Goal: Task Accomplishment & Management: Use online tool/utility

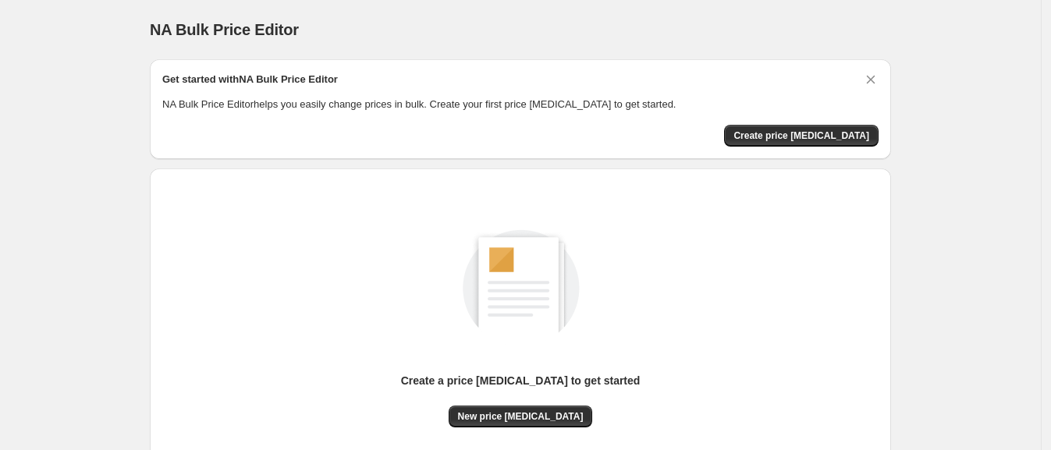
scroll to position [135, 0]
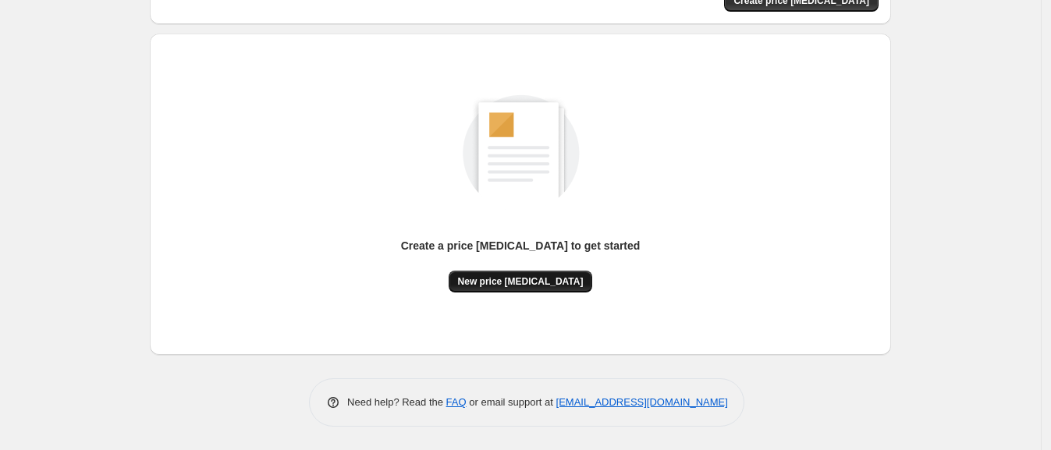
click at [472, 272] on button "New price [MEDICAL_DATA]" at bounding box center [521, 282] width 144 height 22
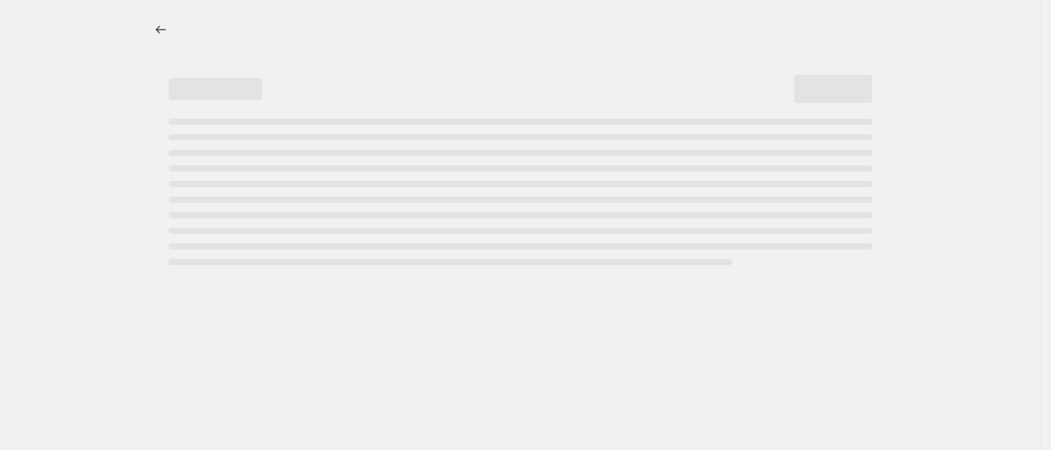
select select "percentage"
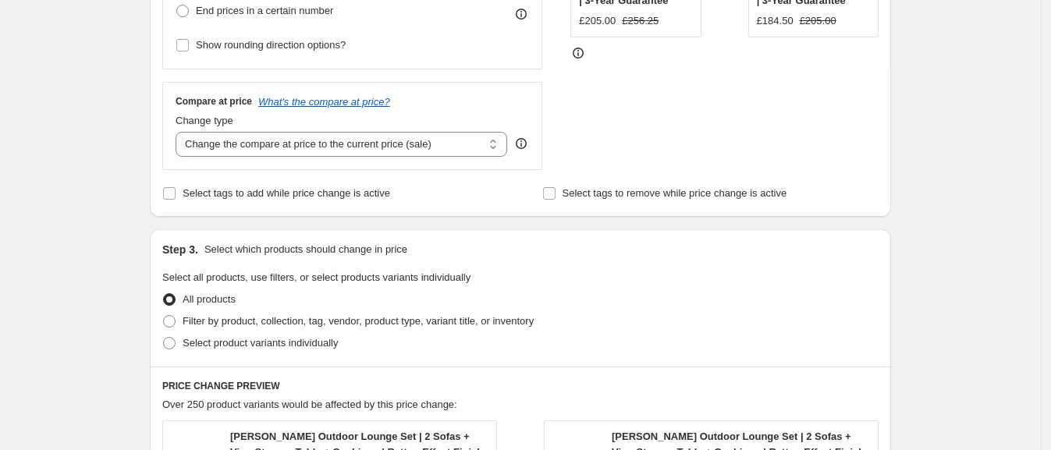
scroll to position [585, 0]
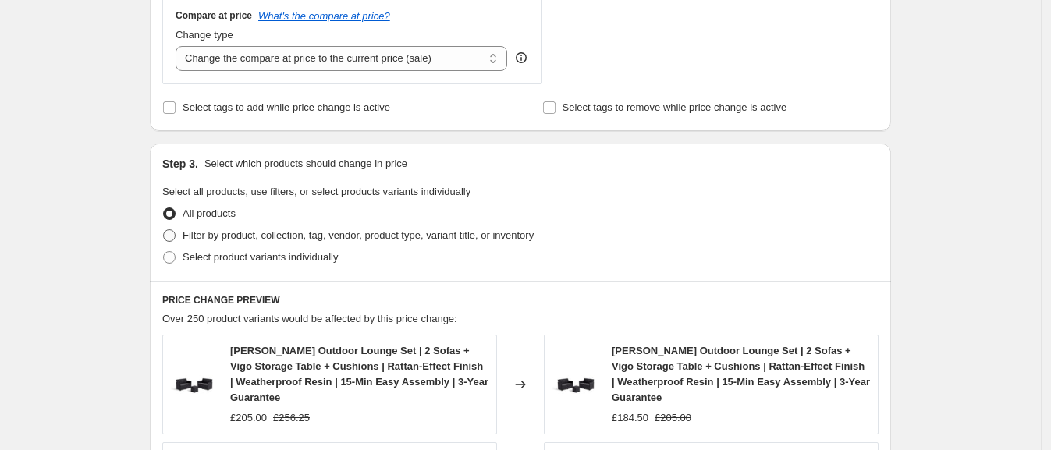
click at [279, 229] on span "Filter by product, collection, tag, vendor, product type, variant title, or inv…" at bounding box center [358, 235] width 351 height 12
click at [164, 229] on input "Filter by product, collection, tag, vendor, product type, variant title, or inv…" at bounding box center [163, 229] width 1 height 1
radio input "true"
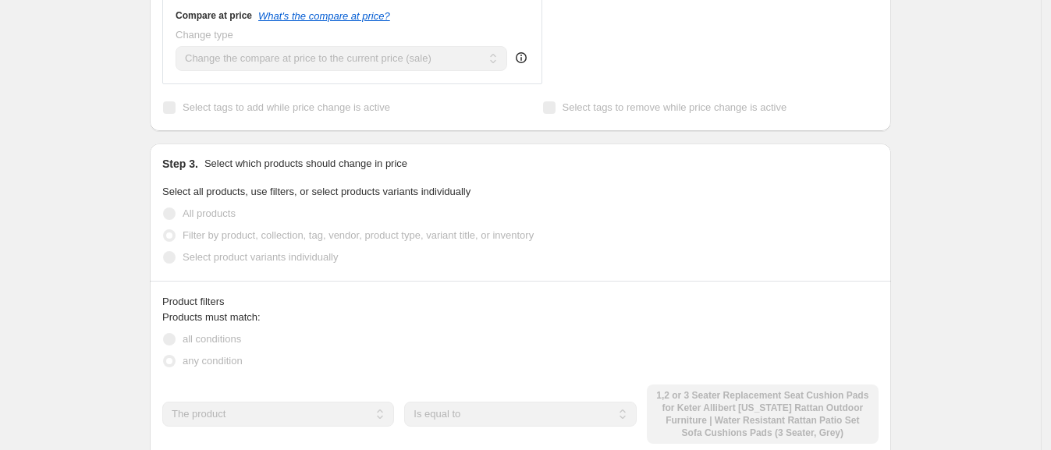
scroll to position [878, 0]
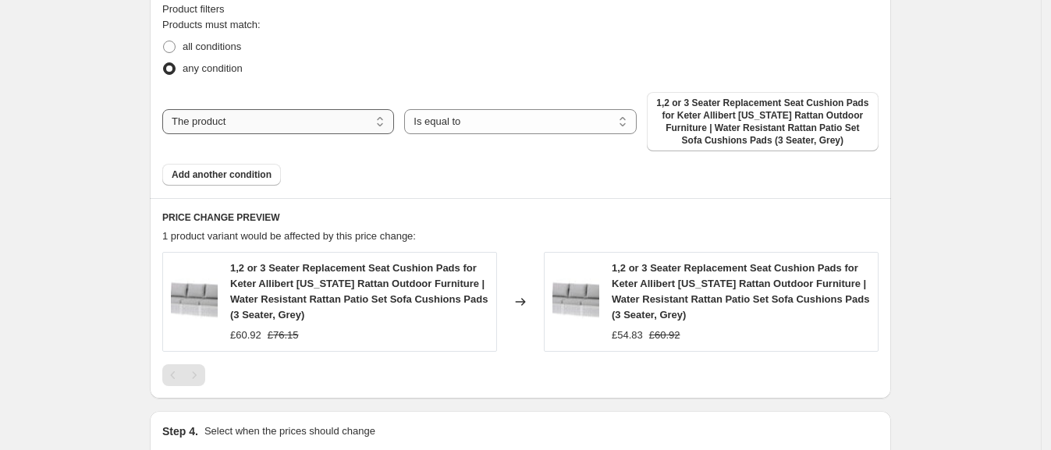
click at [335, 114] on select "The product The product's collection The product's tag The product's vendor The…" at bounding box center [278, 121] width 232 height 25
select select "product_status"
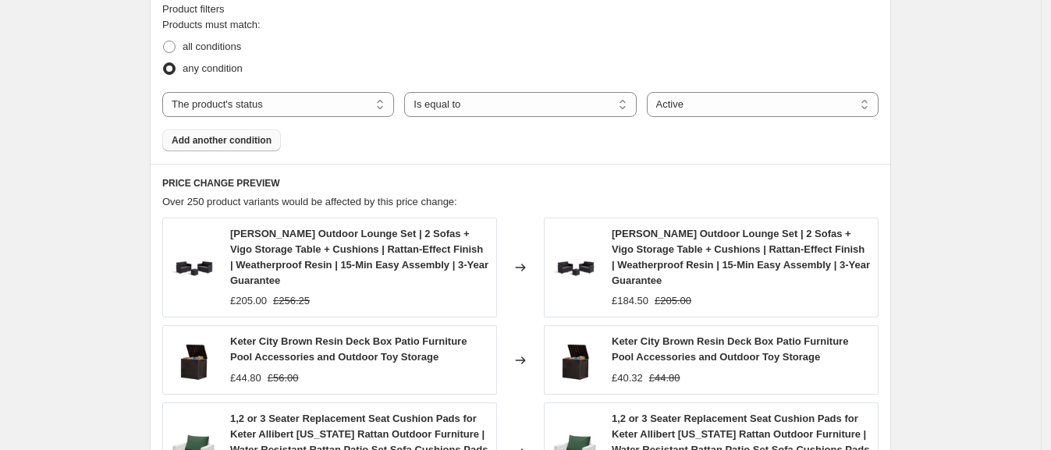
click at [247, 147] on button "Add another condition" at bounding box center [221, 140] width 119 height 22
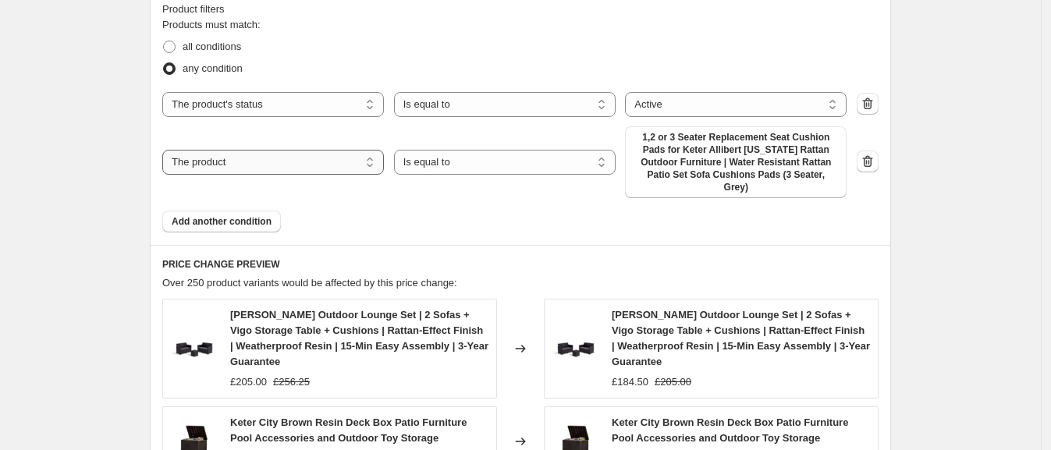
click at [309, 159] on select "The product The product's collection The product's tag The product's vendor The…" at bounding box center [273, 162] width 222 height 25
select select "collection"
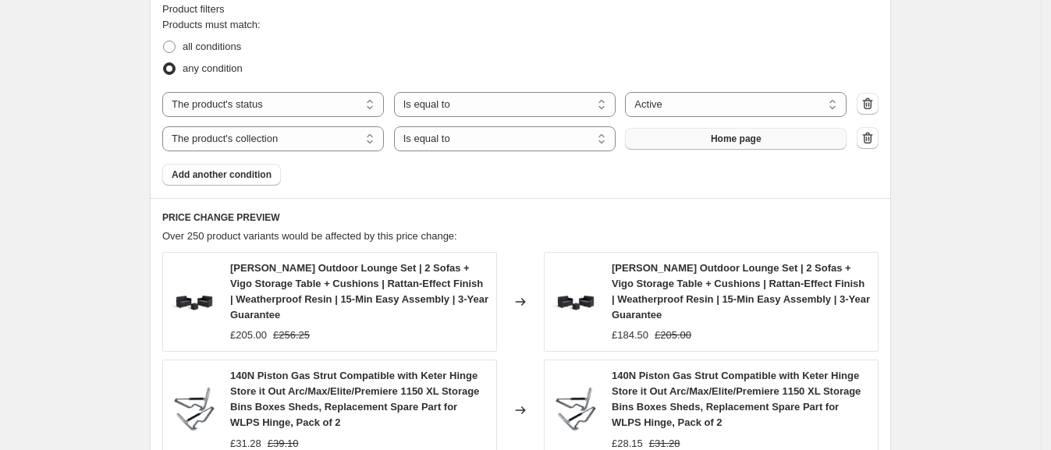
click at [723, 138] on span "Home page" at bounding box center [736, 139] width 51 height 12
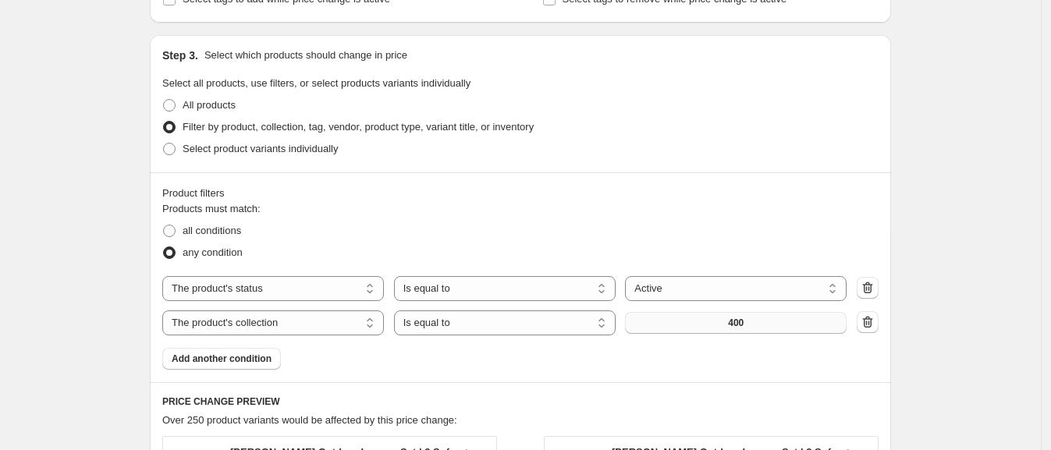
scroll to position [752, 0]
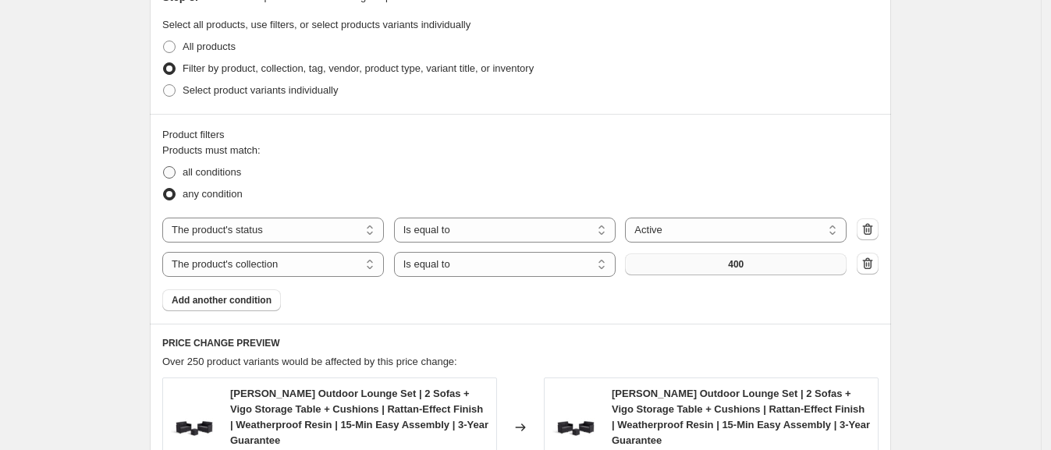
click at [218, 167] on span "all conditions" at bounding box center [212, 172] width 59 height 12
click at [164, 167] on input "all conditions" at bounding box center [163, 166] width 1 height 1
radio input "true"
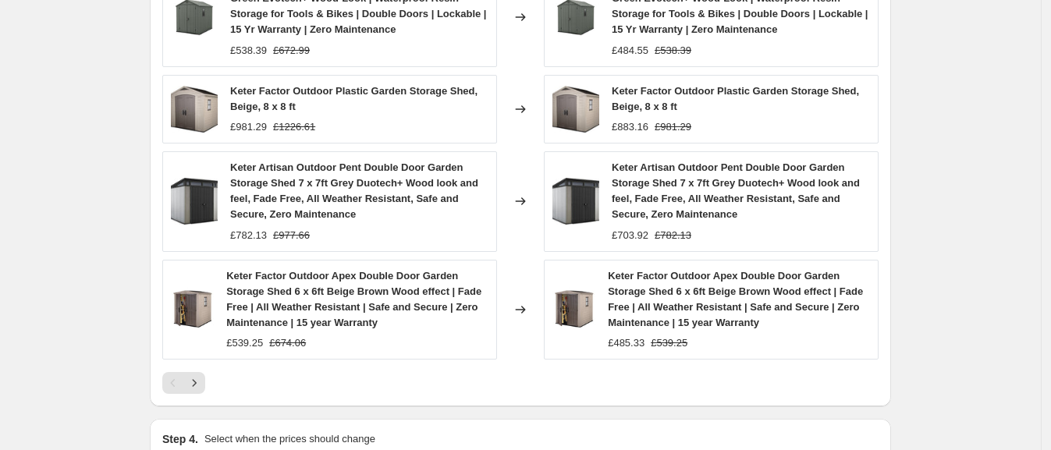
scroll to position [850, 0]
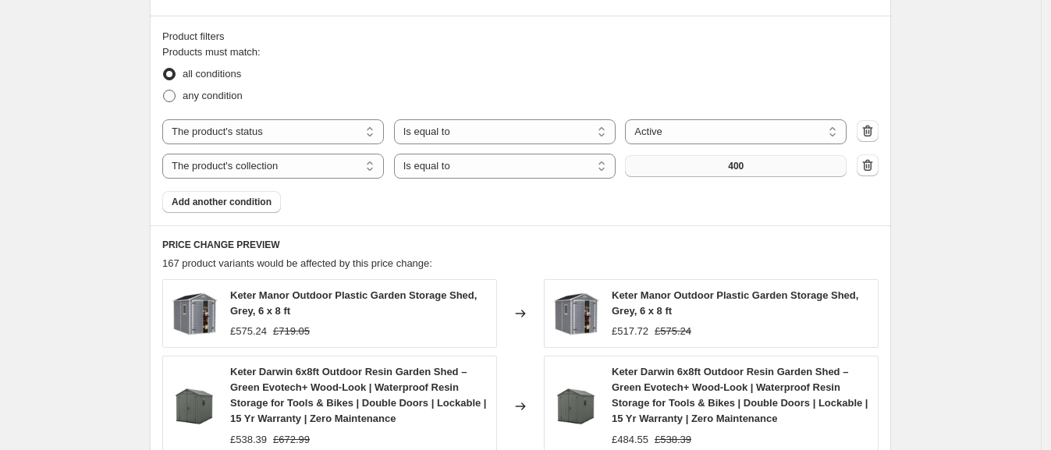
click at [242, 95] on span "any condition" at bounding box center [213, 96] width 60 height 12
click at [164, 90] on input "any condition" at bounding box center [163, 90] width 1 height 1
radio input "true"
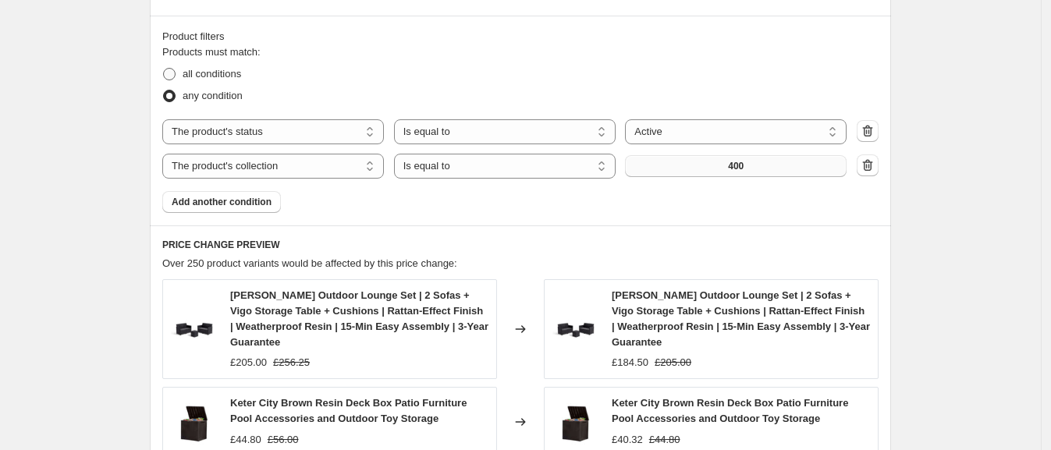
click at [238, 75] on span "all conditions" at bounding box center [212, 74] width 59 height 12
click at [164, 69] on input "all conditions" at bounding box center [163, 68] width 1 height 1
radio input "true"
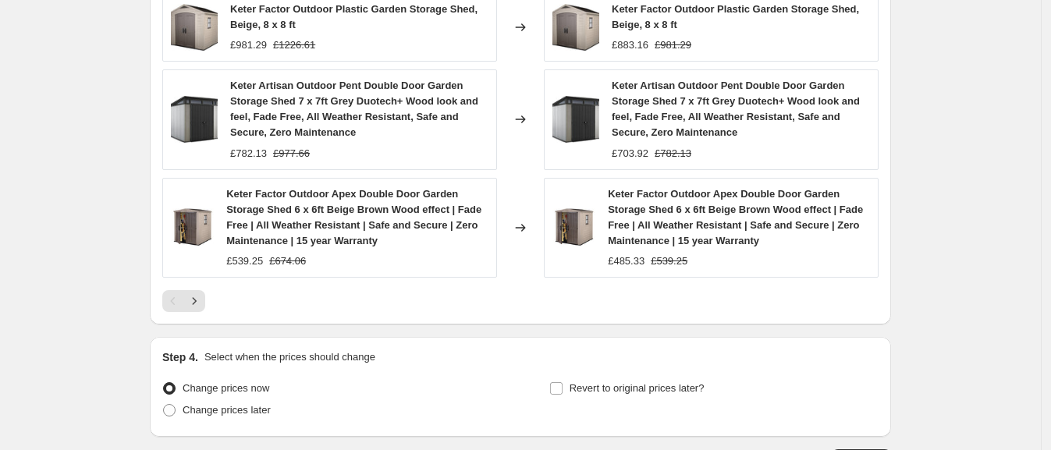
scroll to position [1337, 0]
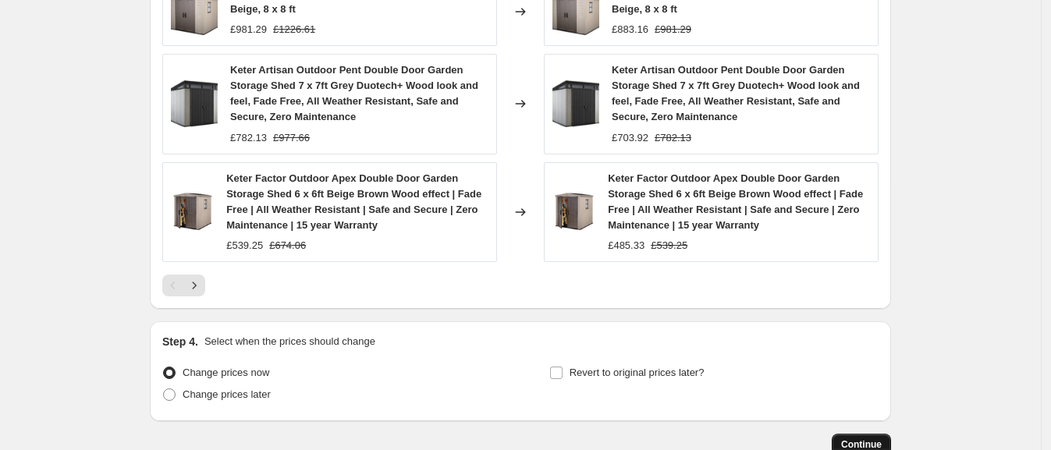
click at [855, 434] on button "Continue" at bounding box center [861, 445] width 59 height 22
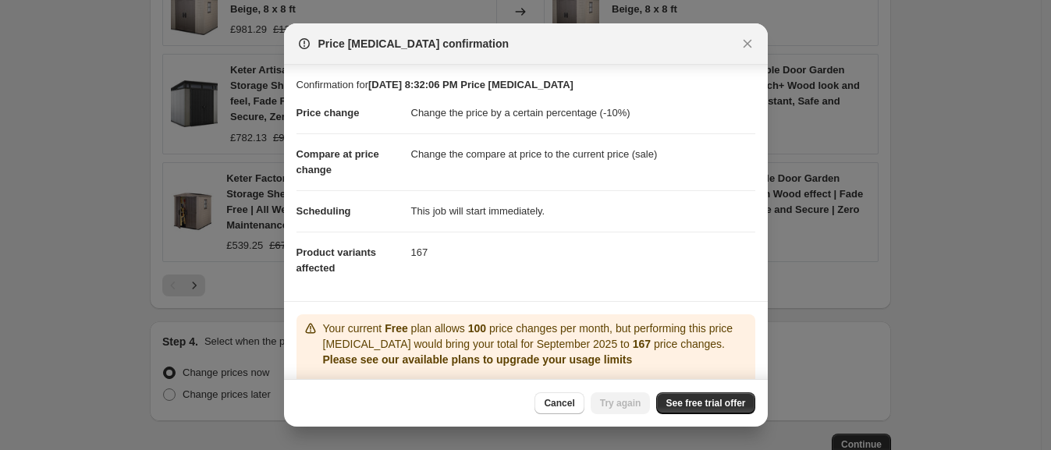
scroll to position [109, 0]
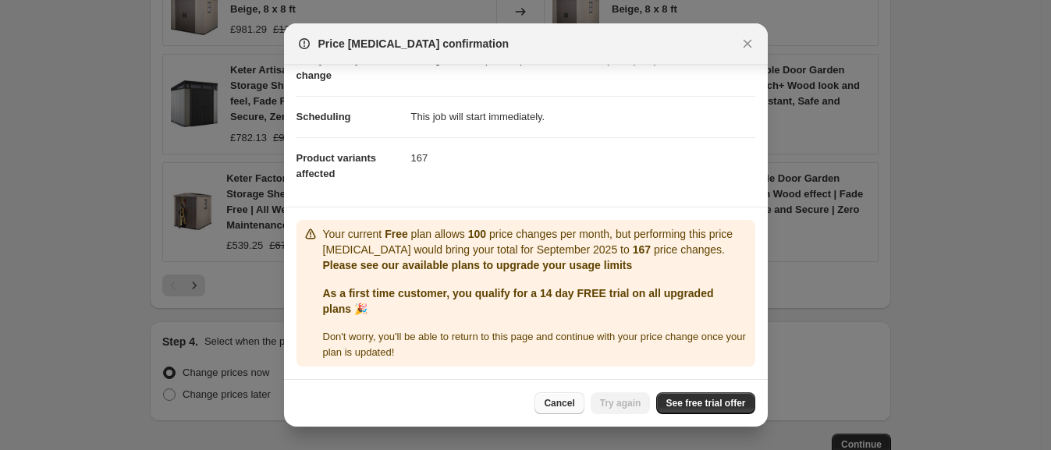
click at [552, 402] on span "Cancel" at bounding box center [559, 403] width 30 height 12
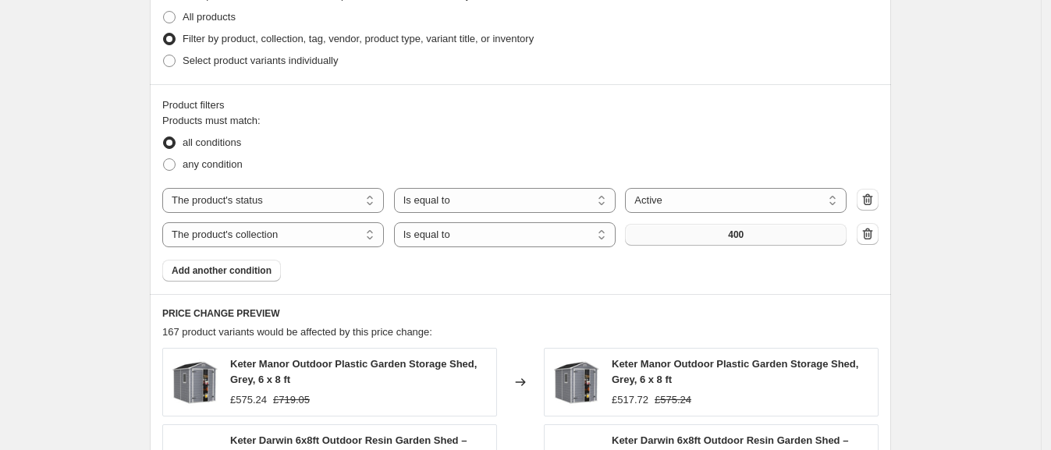
scroll to position [850, 0]
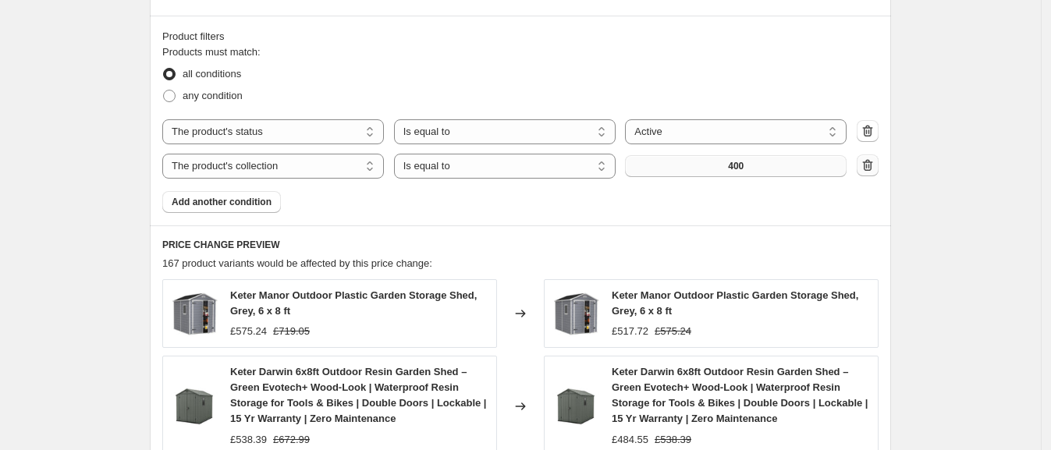
click at [878, 160] on button "button" at bounding box center [868, 165] width 22 height 22
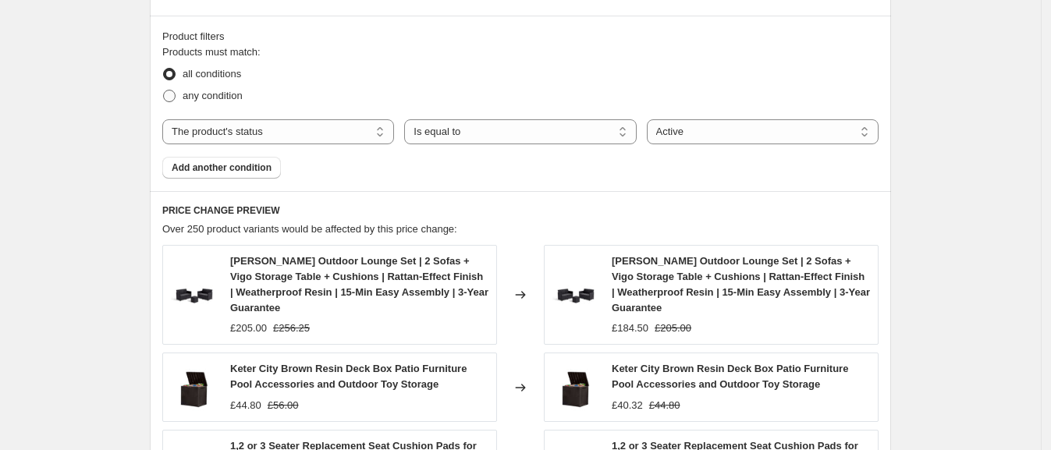
click at [222, 98] on span "any condition" at bounding box center [213, 96] width 60 height 12
click at [164, 90] on input "any condition" at bounding box center [163, 90] width 1 height 1
radio input "true"
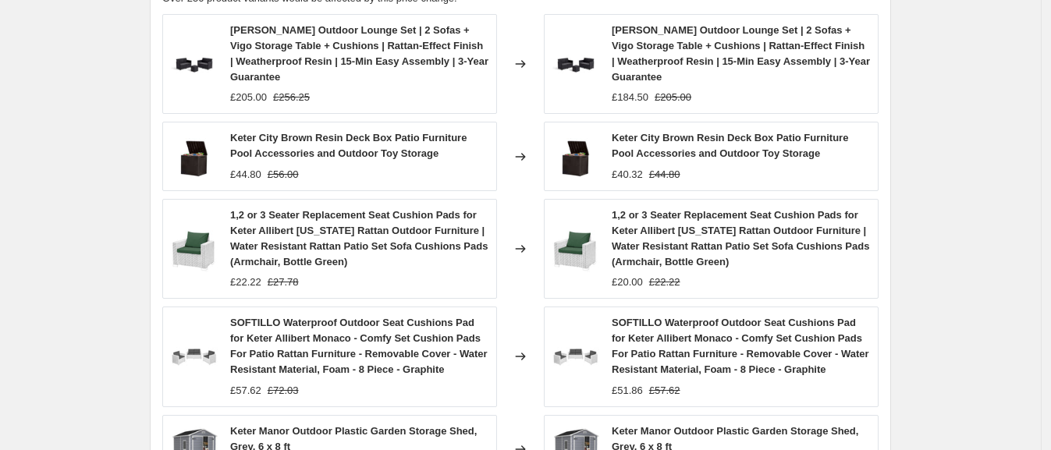
scroll to position [1400, 0]
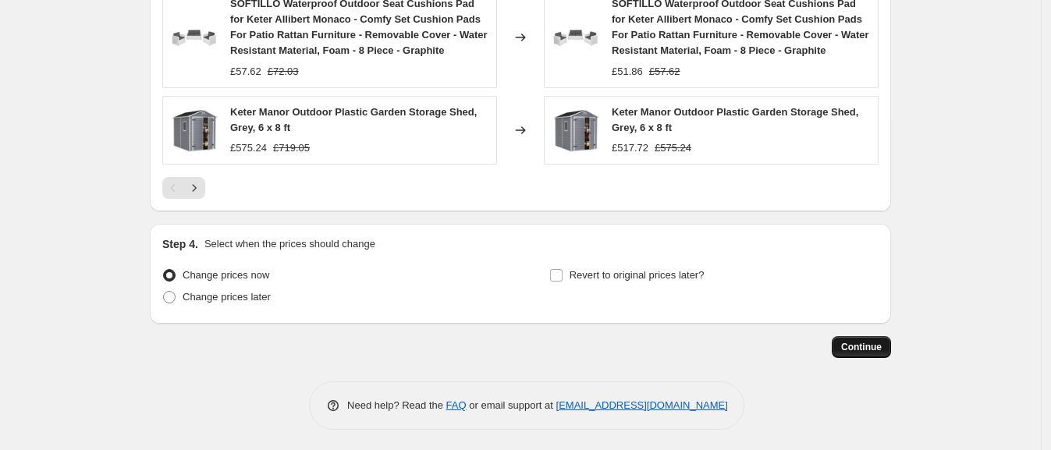
click at [851, 347] on span "Continue" at bounding box center [861, 347] width 41 height 12
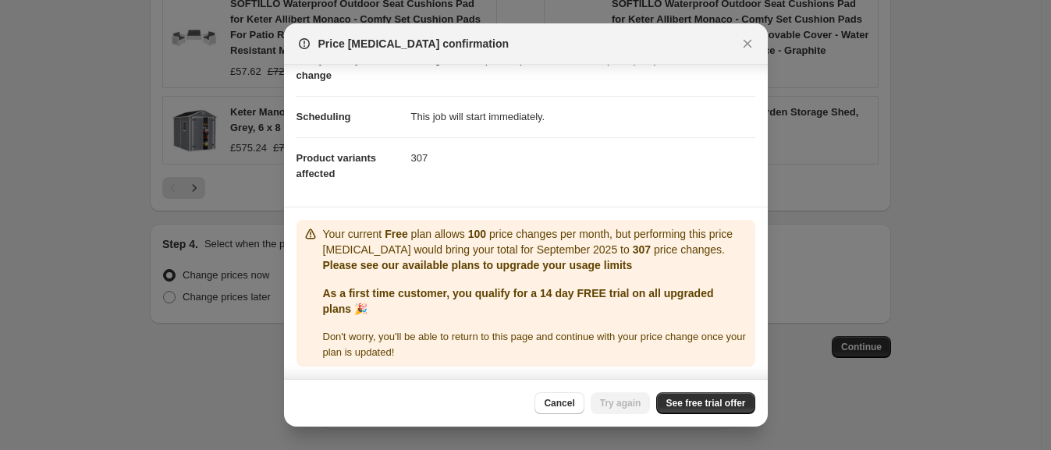
scroll to position [109, 0]
click at [686, 400] on span "See free trial offer" at bounding box center [705, 403] width 80 height 12
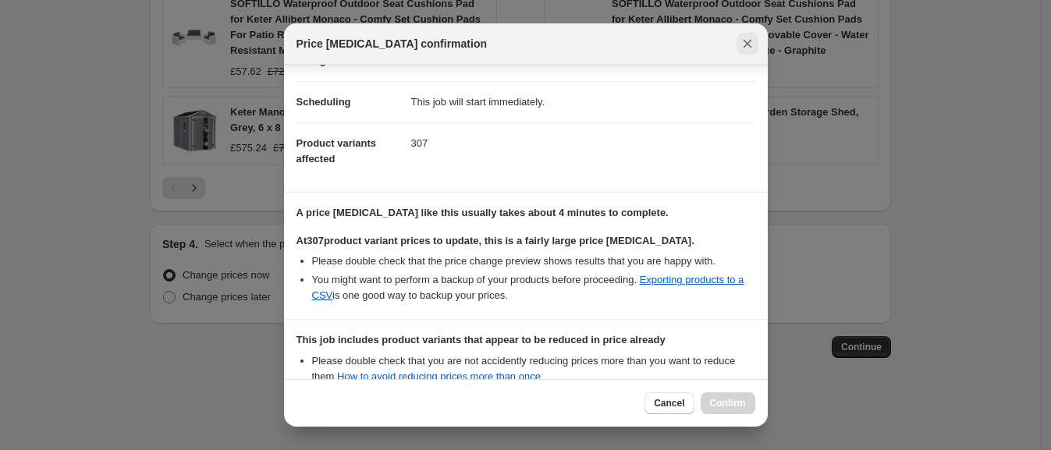
click at [747, 36] on icon "Close" at bounding box center [748, 44] width 16 height 16
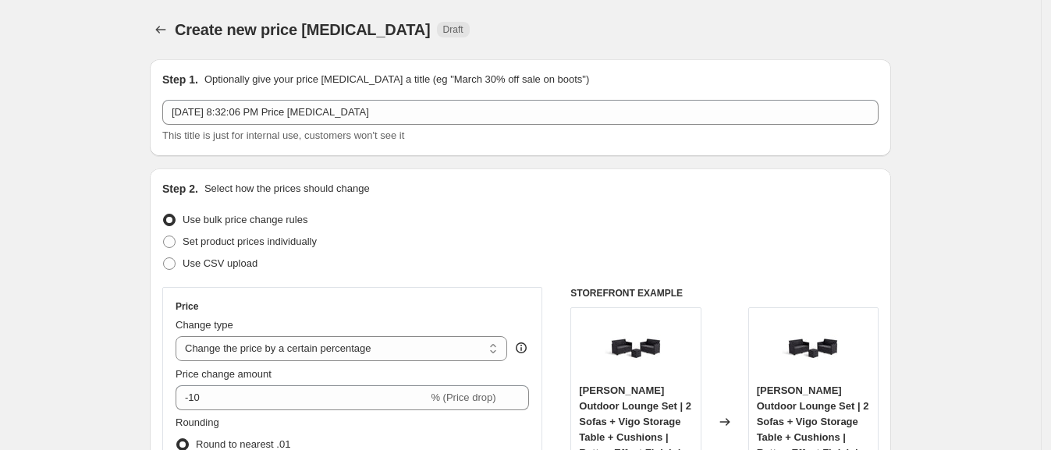
scroll to position [293, 0]
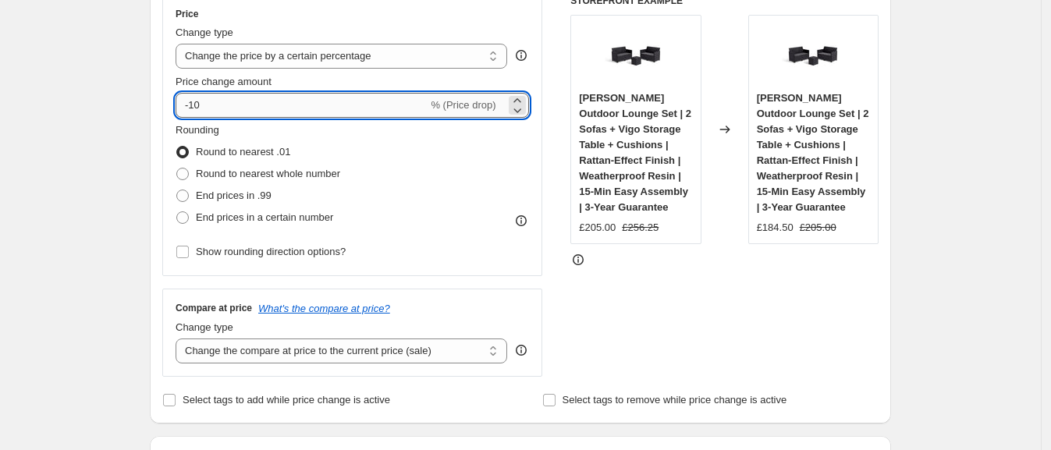
drag, startPoint x: 195, startPoint y: 108, endPoint x: 219, endPoint y: 105, distance: 24.4
click at [219, 105] on input "-10" at bounding box center [302, 105] width 252 height 25
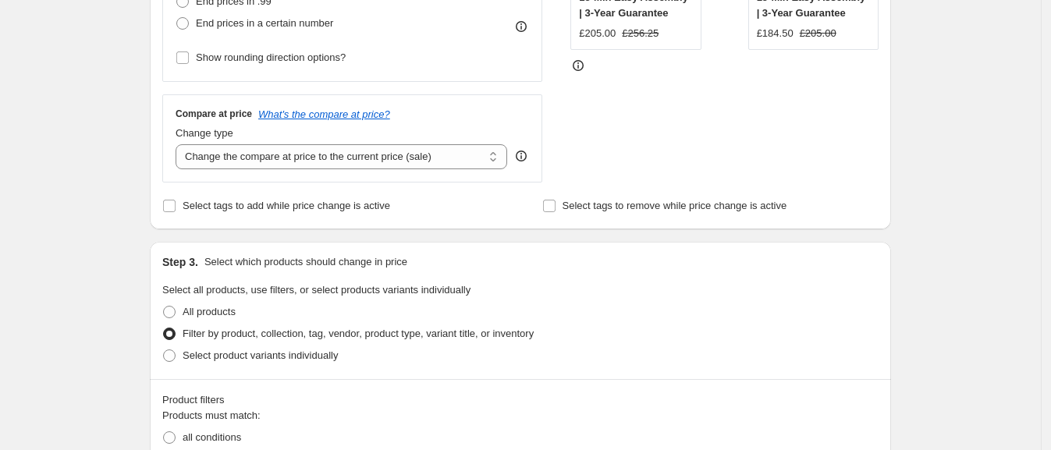
scroll to position [488, 0]
type input "-20"
click at [951, 44] on div "Create new price [MEDICAL_DATA]. This page is ready Create new price [MEDICAL_D…" at bounding box center [520, 438] width 1041 height 1853
click at [341, 162] on select "Change the compare at price to the current price (sale) Change the compare at p…" at bounding box center [342, 156] width 332 height 25
select select "remove"
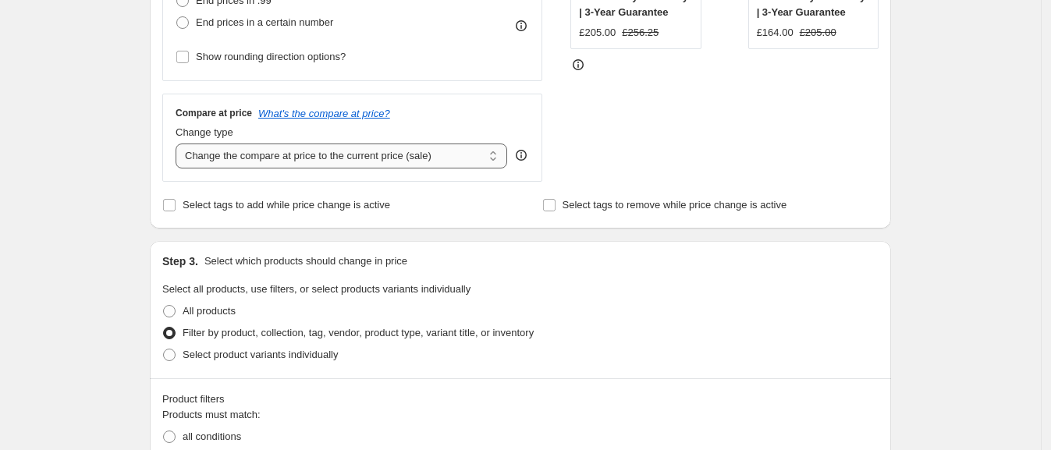
click at [180, 144] on select "Change the compare at price to the current price (sale) Change the compare at p…" at bounding box center [342, 156] width 332 height 25
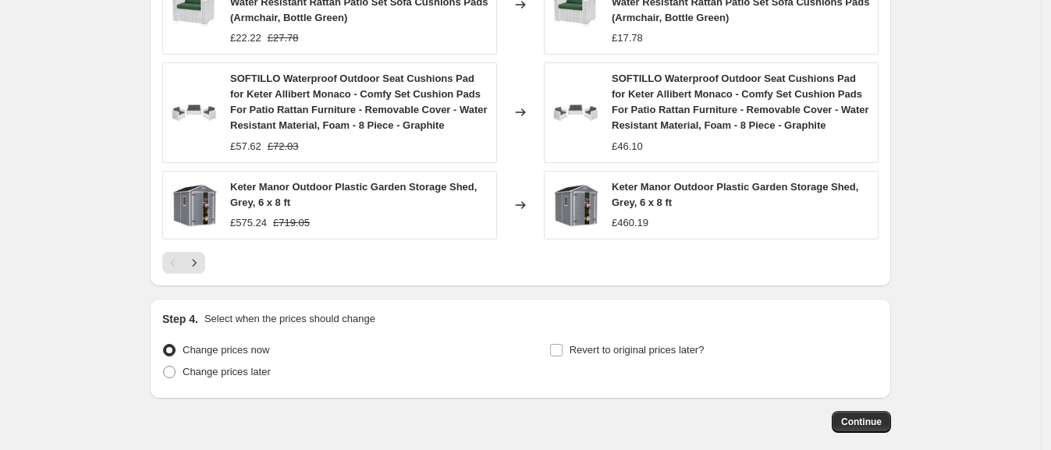
scroll to position [1303, 0]
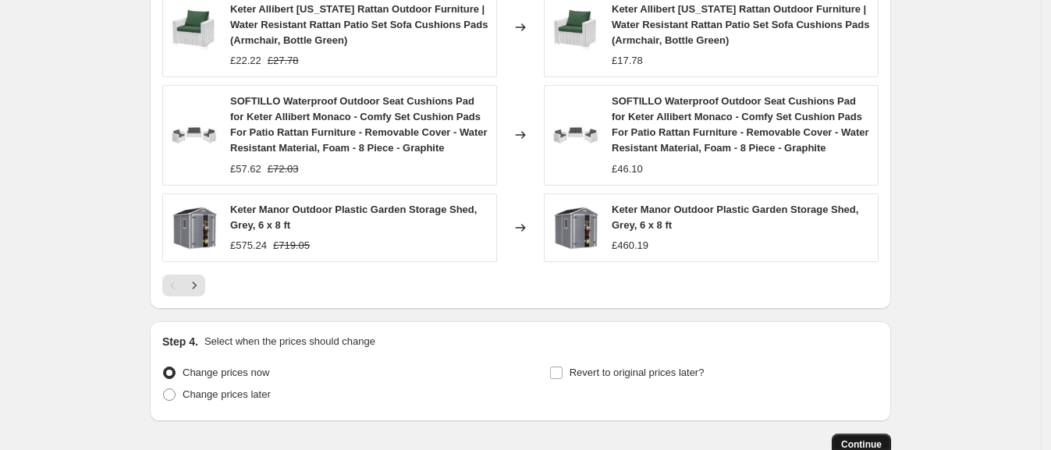
click at [875, 434] on button "Continue" at bounding box center [861, 445] width 59 height 22
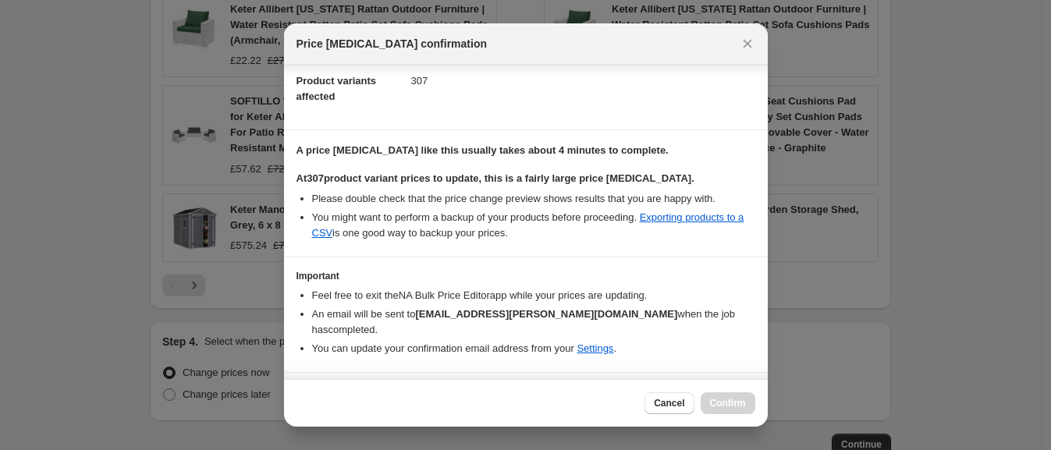
scroll to position [211, 0]
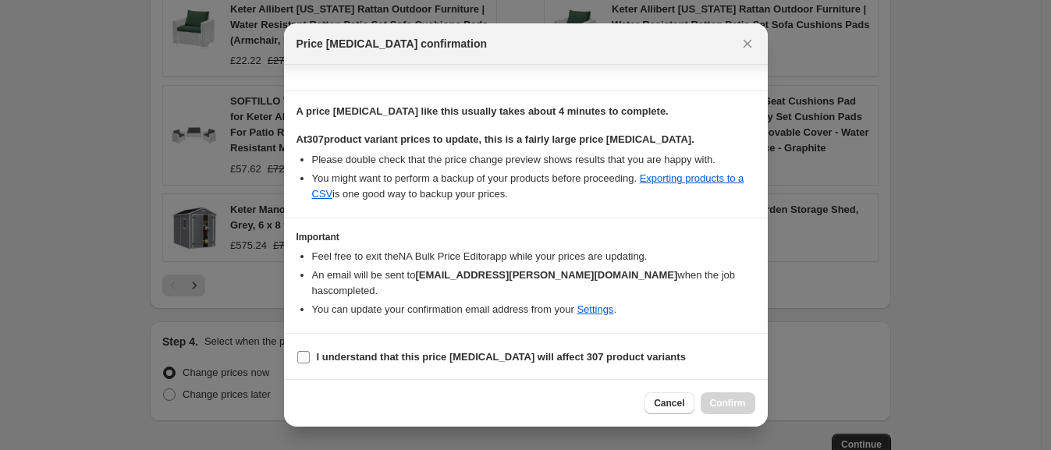
click at [395, 353] on b "I understand that this price [MEDICAL_DATA] will affect 307 product variants" at bounding box center [501, 357] width 369 height 12
click at [310, 353] on input "I understand that this price [MEDICAL_DATA] will affect 307 product variants" at bounding box center [303, 357] width 12 height 12
checkbox input "true"
click at [740, 402] on span "Confirm" at bounding box center [728, 403] width 36 height 12
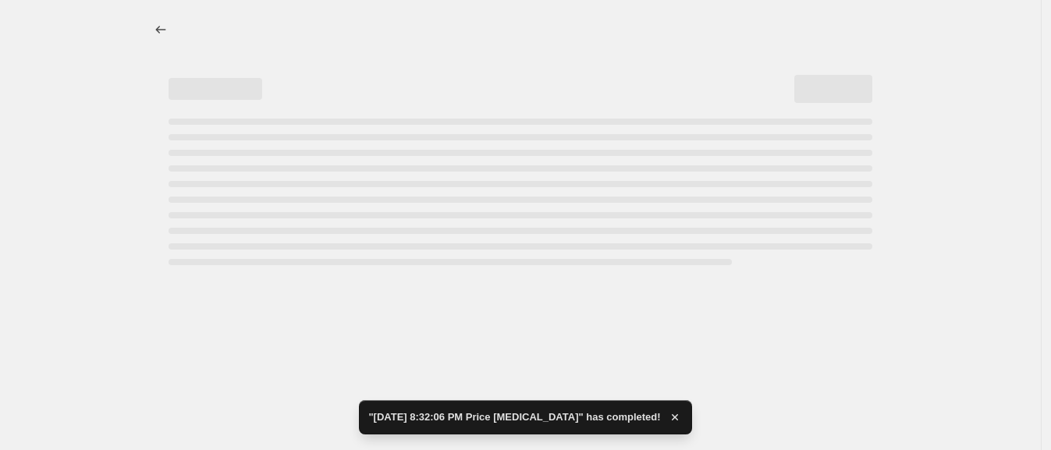
select select "percentage"
select select "remove"
select select "product_status"
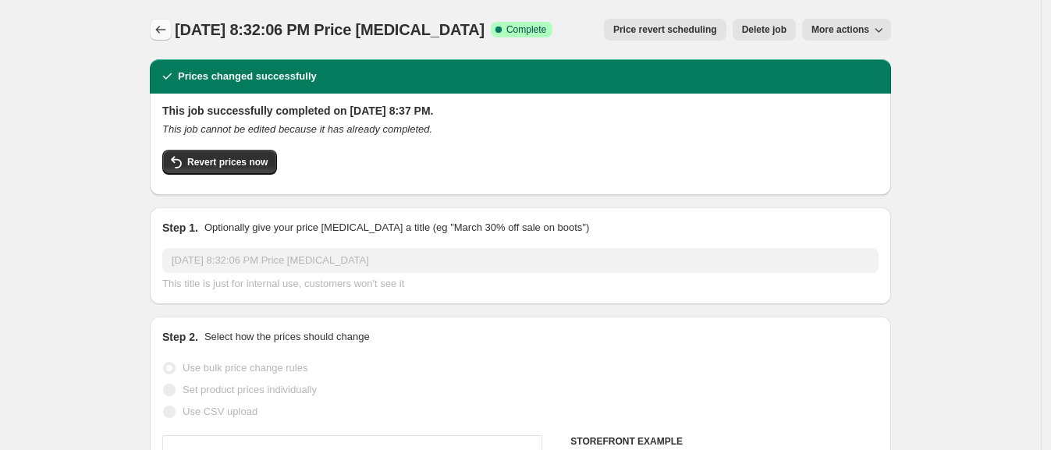
click at [168, 27] on icon "Price change jobs" at bounding box center [161, 30] width 16 height 16
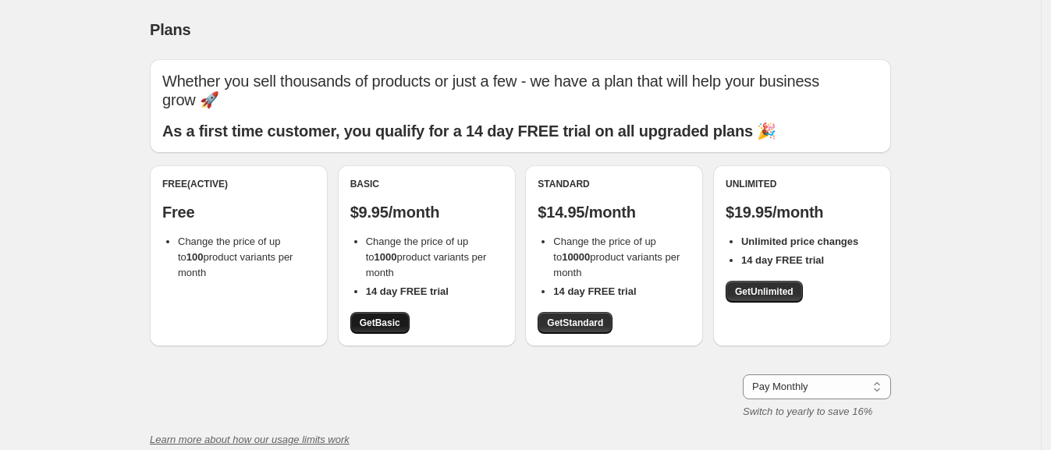
click at [379, 320] on span "Get Basic" at bounding box center [380, 323] width 41 height 12
